Goal: Task Accomplishment & Management: Use online tool/utility

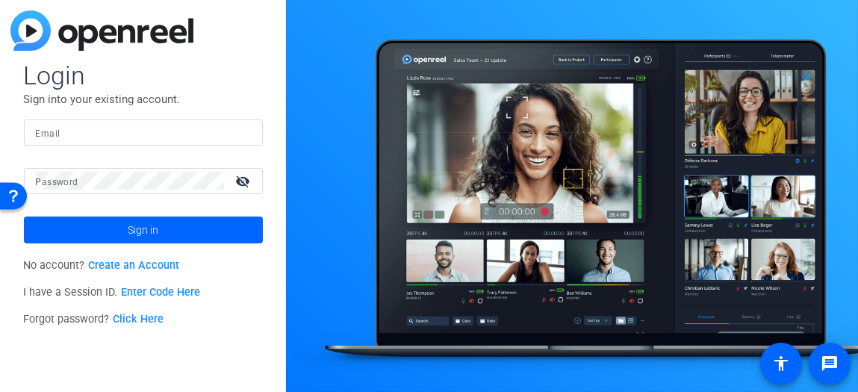
click at [165, 294] on link "Enter Code Here" at bounding box center [160, 292] width 79 height 13
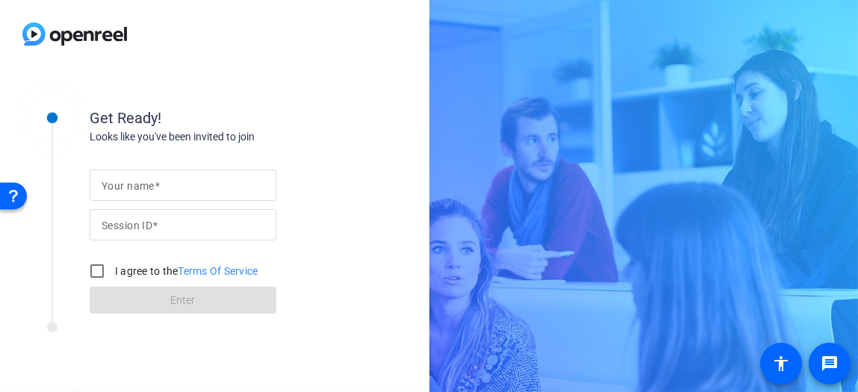
click at [188, 182] on input "Your name" at bounding box center [183, 185] width 163 height 18
type input "Corp Laptop"
click at [192, 220] on input "Session ID" at bounding box center [183, 225] width 163 height 18
type input "NThz"
drag, startPoint x: 101, startPoint y: 270, endPoint x: 112, endPoint y: 277, distance: 13.1
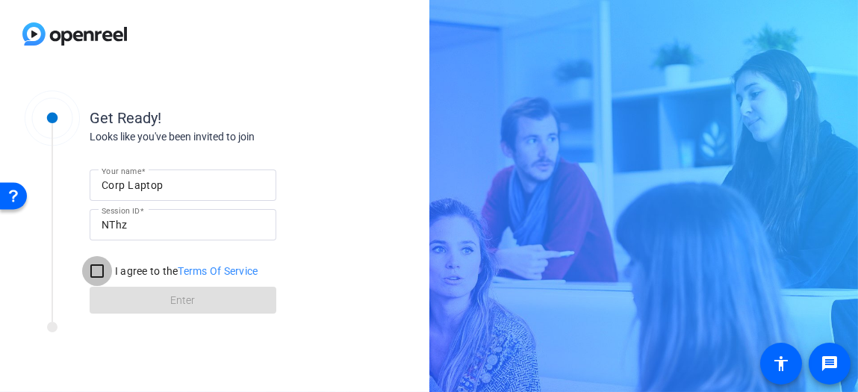
click at [101, 270] on input "I agree to the Terms Of Service" at bounding box center [97, 271] width 30 height 30
checkbox input "true"
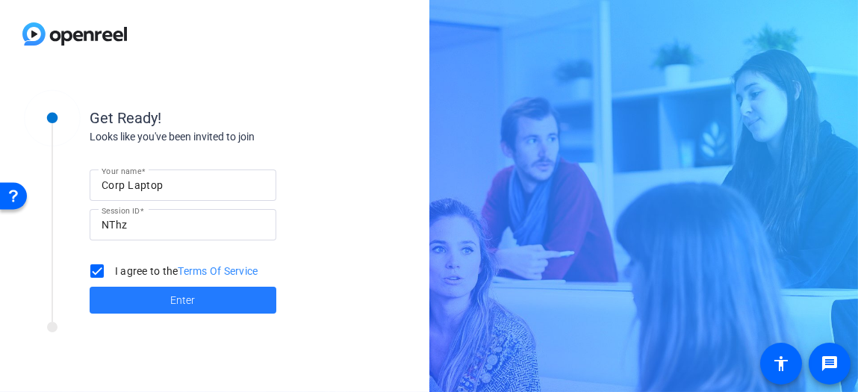
click at [143, 291] on span at bounding box center [183, 300] width 187 height 36
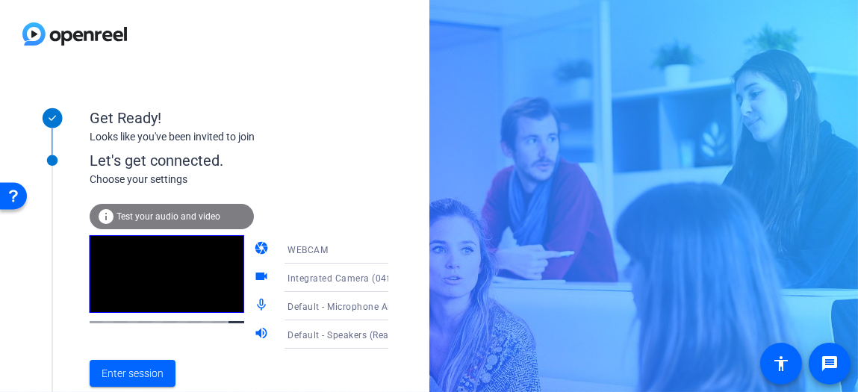
click at [206, 221] on span "Test your audio and video" at bounding box center [169, 216] width 104 height 10
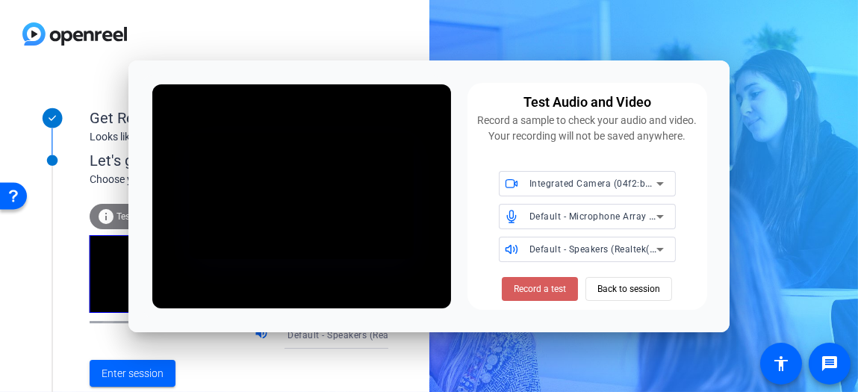
click at [527, 296] on span "Record a test" at bounding box center [540, 288] width 52 height 13
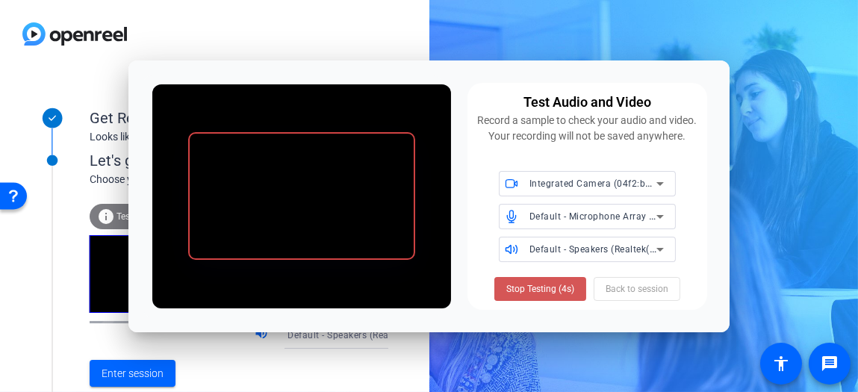
click at [527, 296] on span "Stop Testing (4s)" at bounding box center [540, 288] width 68 height 13
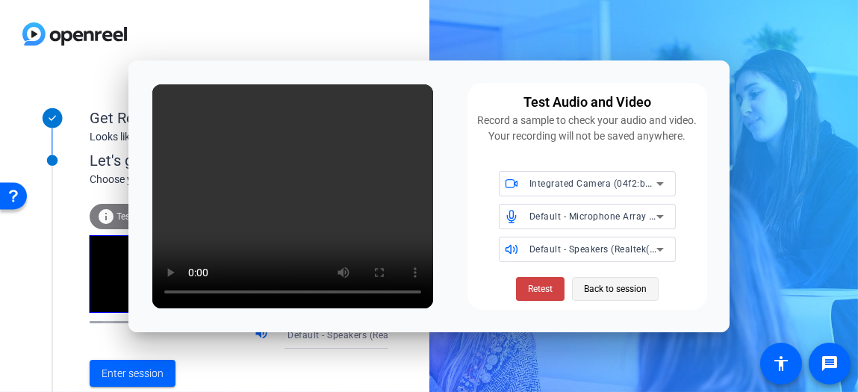
click at [574, 297] on span at bounding box center [615, 289] width 85 height 36
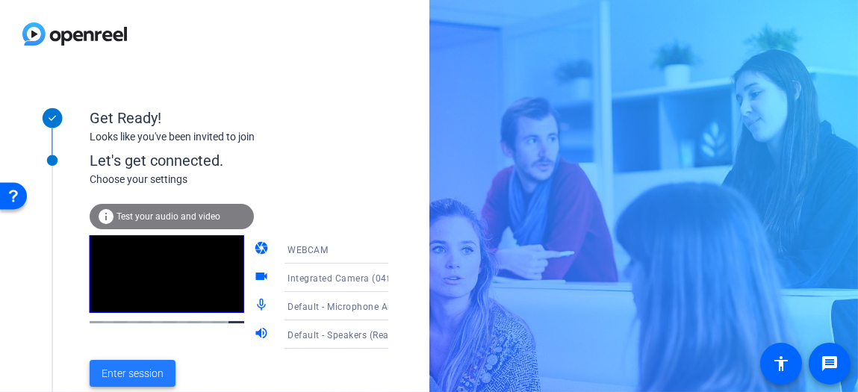
click at [152, 368] on span "Enter session" at bounding box center [133, 374] width 62 height 16
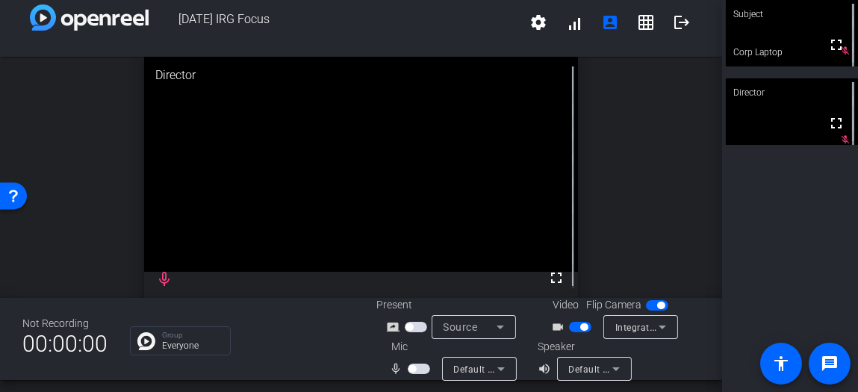
scroll to position [17, 0]
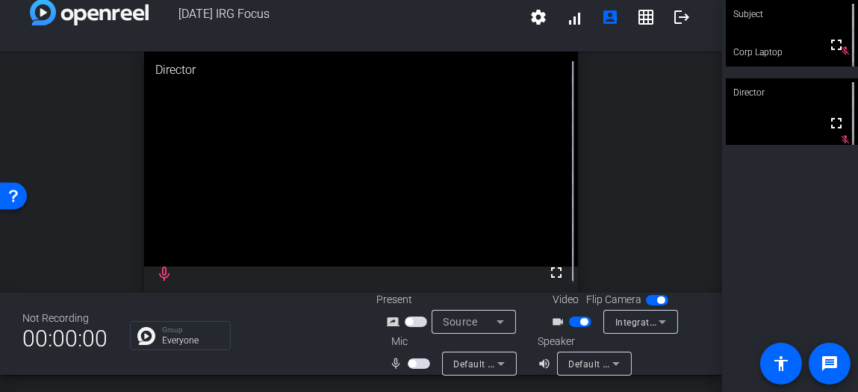
click at [622, 366] on div "Default - Speakers (Realtek(R) Audio)" at bounding box center [594, 364] width 75 height 24
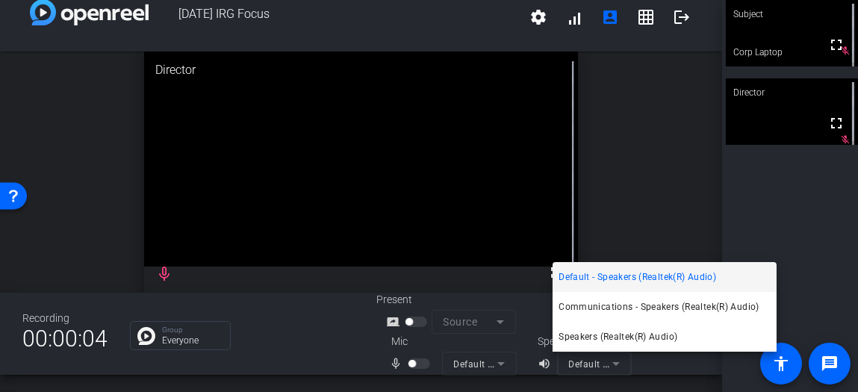
click at [672, 194] on div at bounding box center [429, 196] width 858 height 392
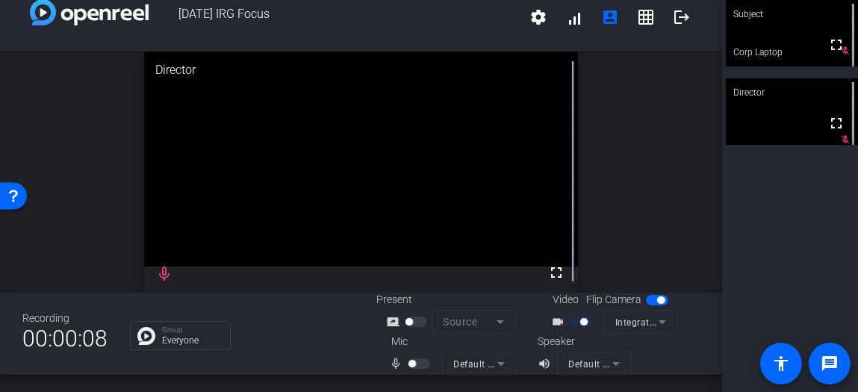
click at [799, 47] on video at bounding box center [792, 33] width 132 height 66
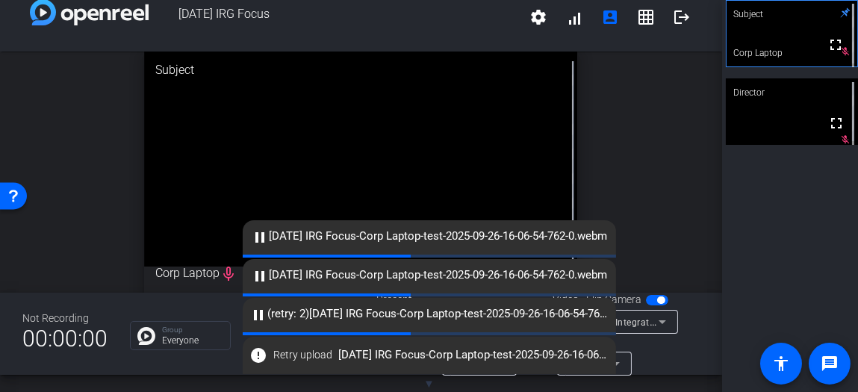
click at [306, 362] on span "Retry upload" at bounding box center [303, 355] width 59 height 16
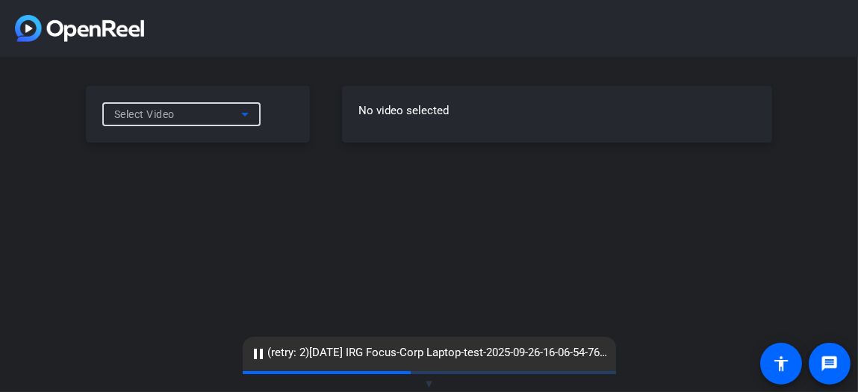
click at [248, 123] on icon at bounding box center [245, 114] width 18 height 18
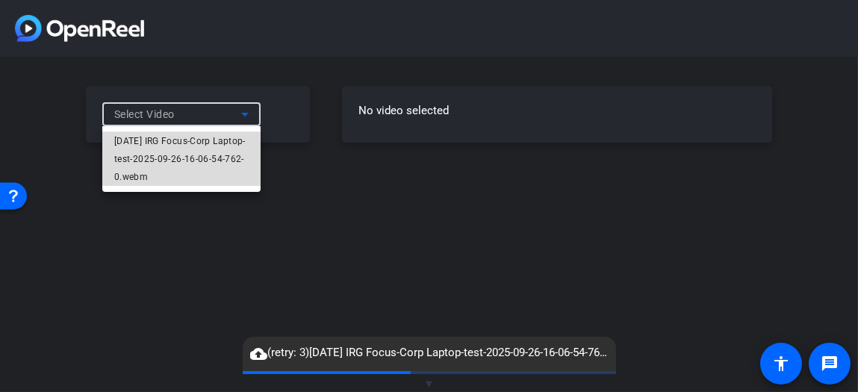
click at [225, 157] on span "[DATE] IRG Focus-Corp Laptop-test-2025-09-26-16-06-54-762-0.webm" at bounding box center [181, 159] width 134 height 54
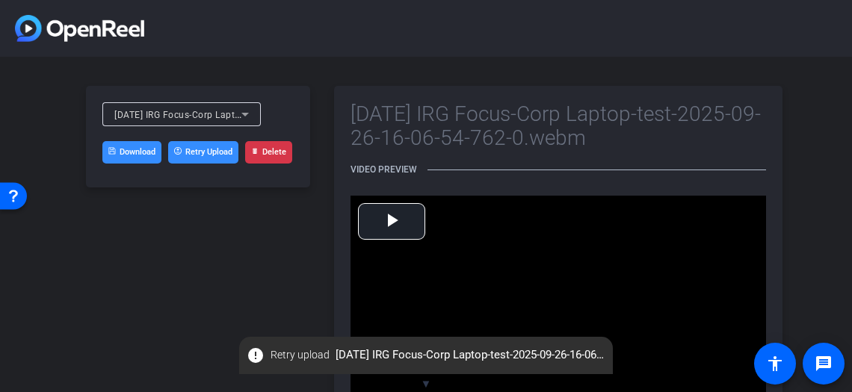
click at [270, 153] on button "Delete" at bounding box center [268, 152] width 47 height 22
